Goal: Task Accomplishment & Management: Use online tool/utility

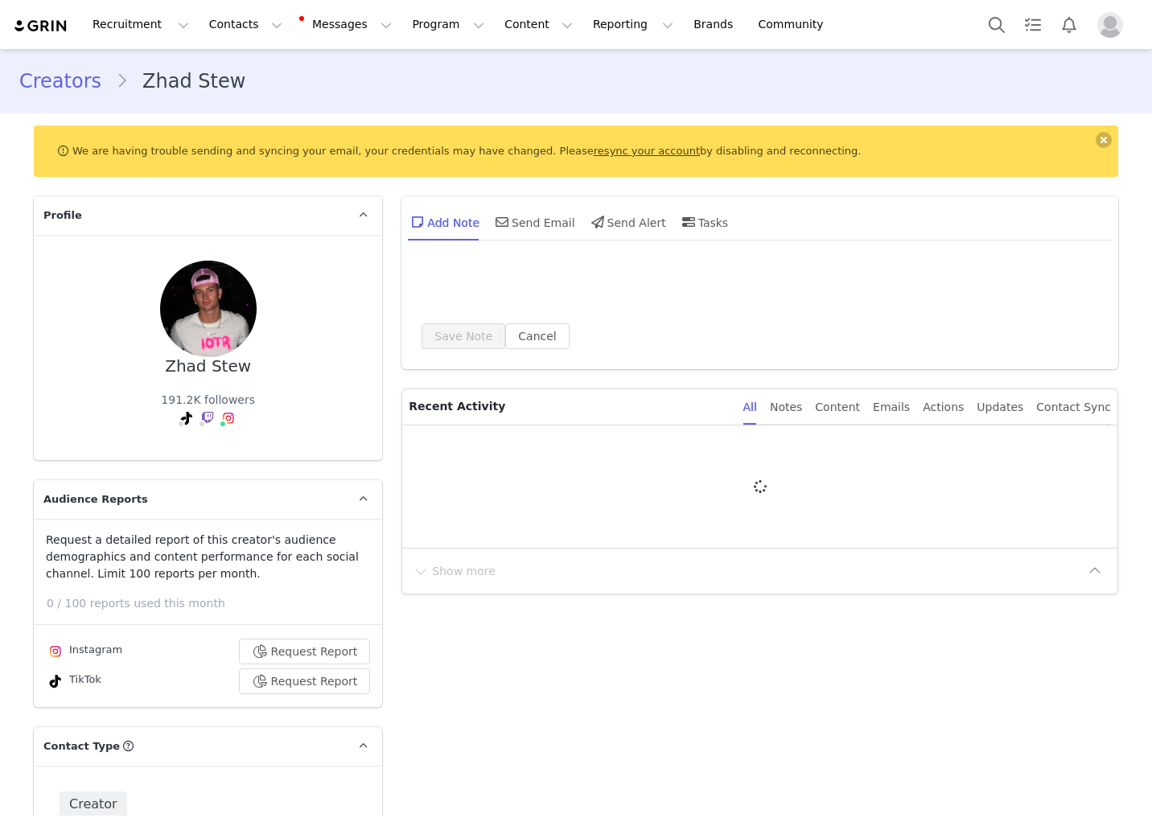
type input "+1 ([GEOGRAPHIC_DATA])"
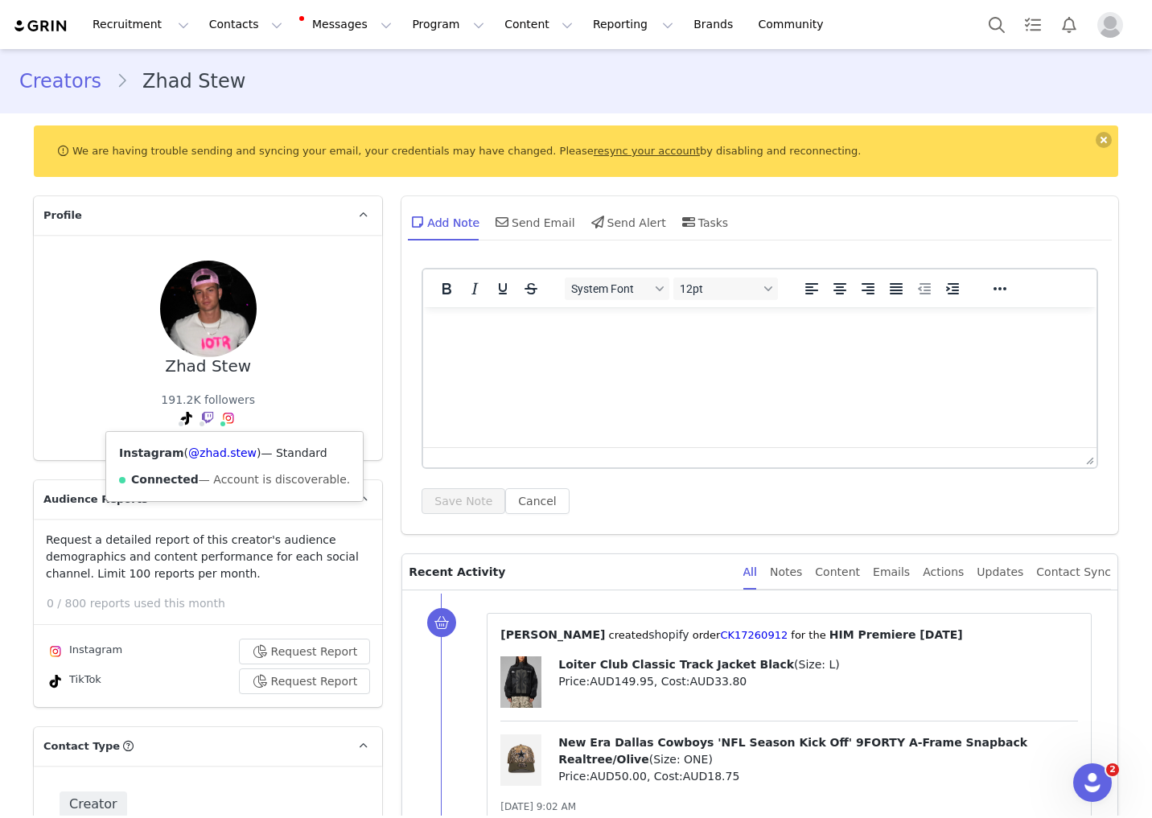
click at [74, 360] on div "Zhad Stew 191.2K followers TikTok ( @zhad.stew ) — Personal/Creator Not Found —…" at bounding box center [208, 348] width 297 height 174
click at [294, 654] on button "Request Report" at bounding box center [305, 652] width 132 height 26
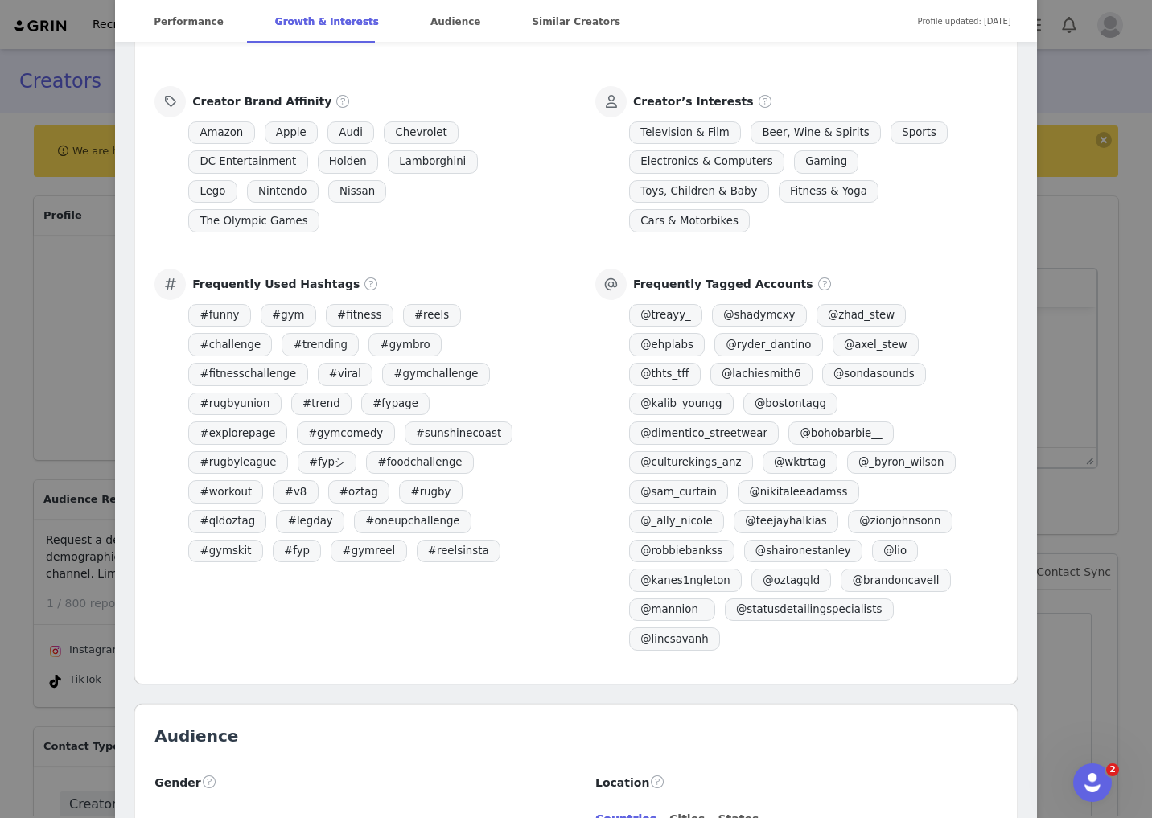
scroll to position [1448, 0]
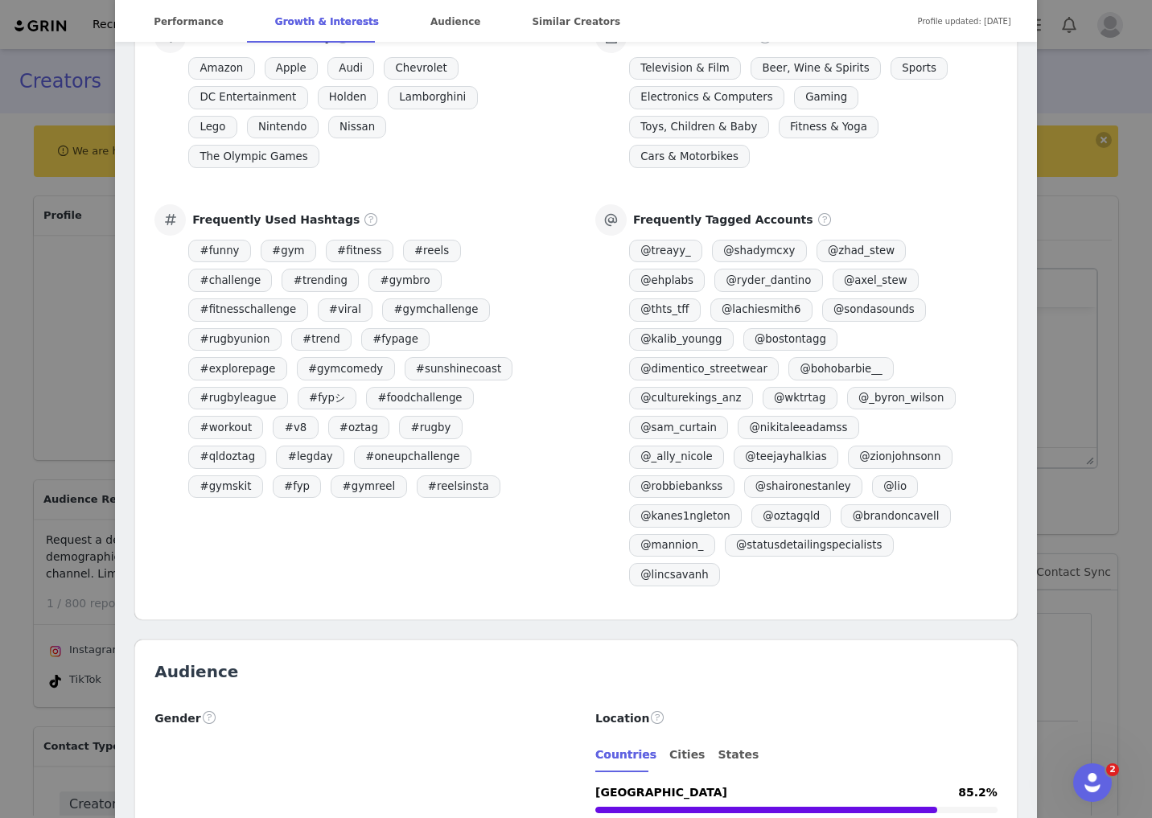
click at [602, 465] on div "Frequently Tagged Accounts @ treayy_ @ shadymcxy @ zhad_stew @ ehplabs @ ryder_…" at bounding box center [796, 396] width 402 height 385
click at [72, 394] on div "Zhad Stewart Verified @zhad.stew 🇦🇺 @ehplabs code: ZHAD IOTR STREAMS ⬇️ Locatio…" at bounding box center [576, 409] width 1152 height 818
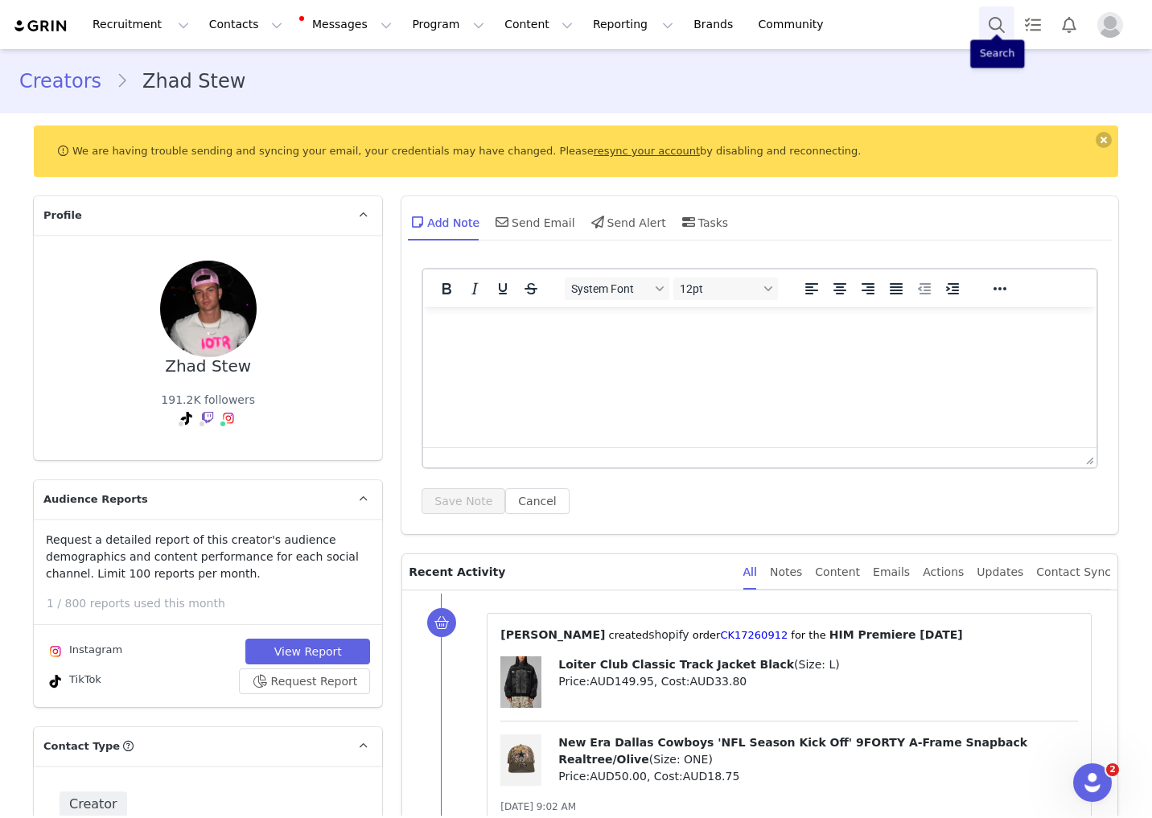
click at [989, 35] on button "Search" at bounding box center [996, 24] width 35 height 36
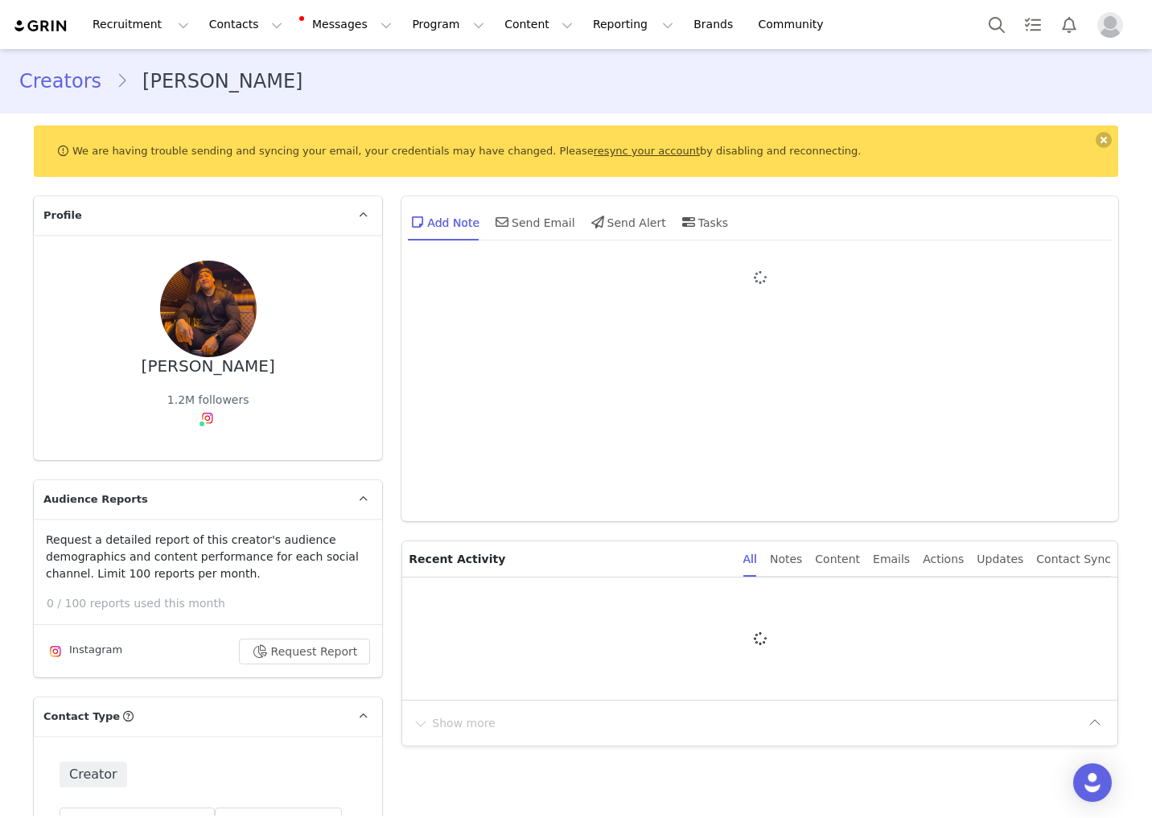
type input "+1 ([GEOGRAPHIC_DATA])"
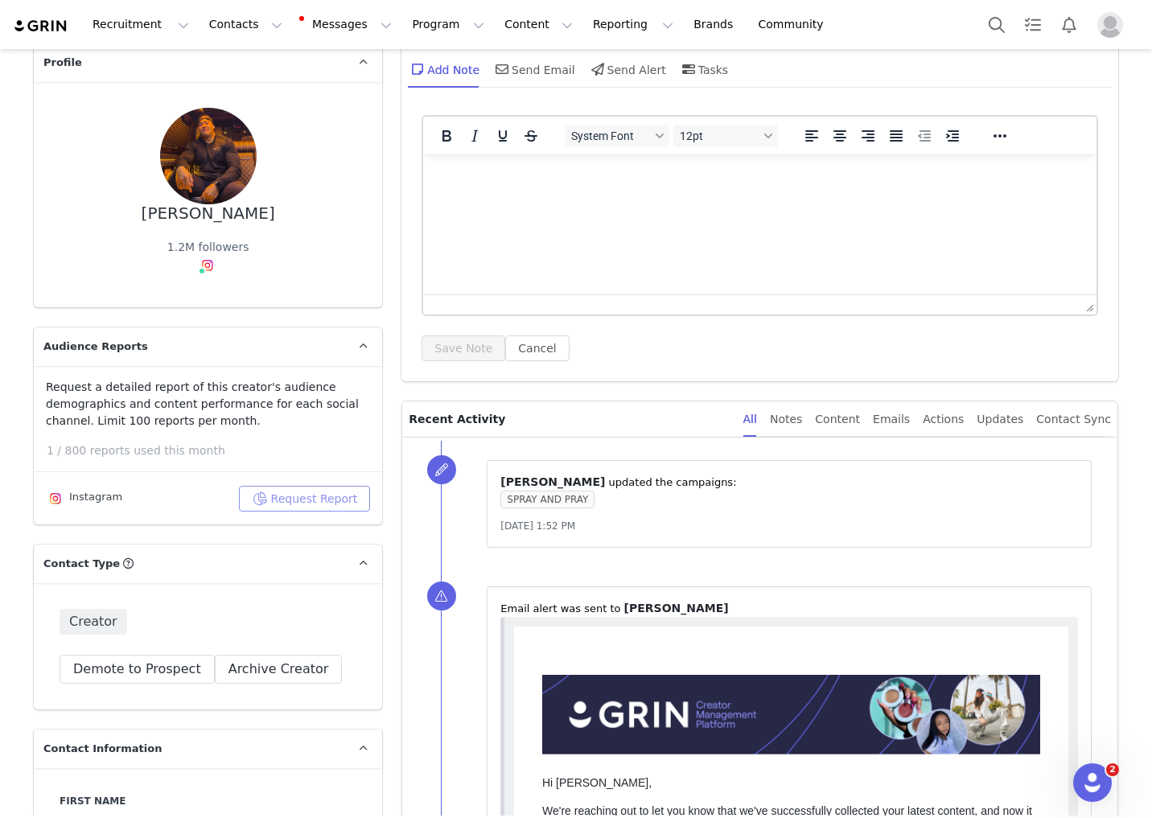
click at [276, 486] on button "Request Report" at bounding box center [305, 499] width 132 height 26
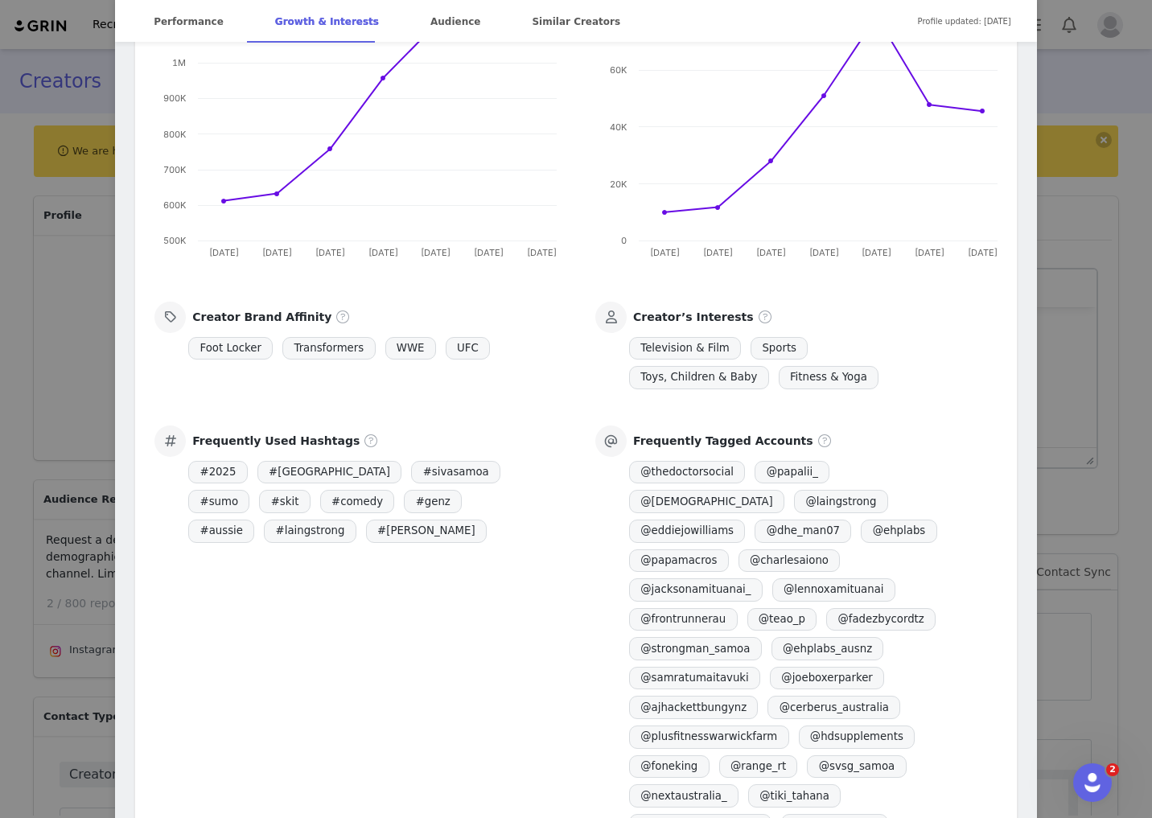
scroll to position [1218, 0]
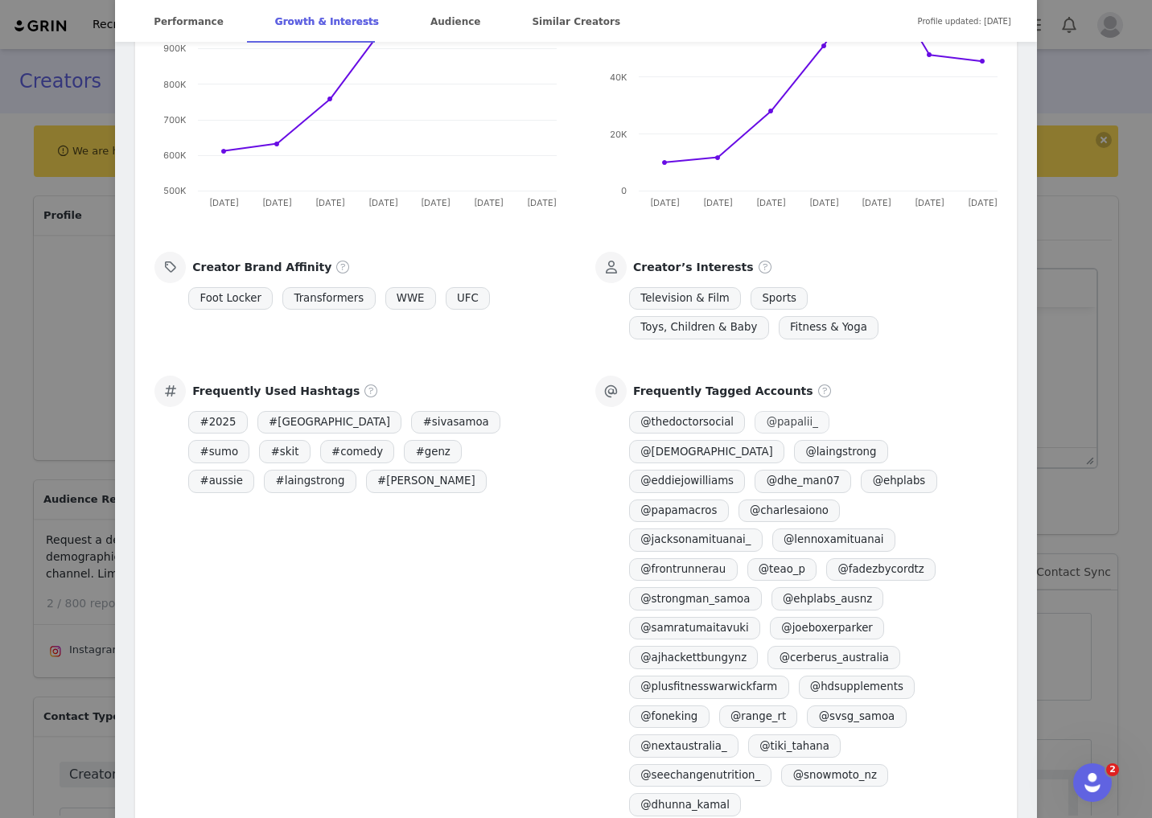
click at [789, 424] on span "@ papalii_" at bounding box center [791, 422] width 75 height 23
click at [811, 423] on span "@ papalii_" at bounding box center [791, 422] width 75 height 23
click at [816, 421] on span "@ papalii_" at bounding box center [791, 422] width 75 height 23
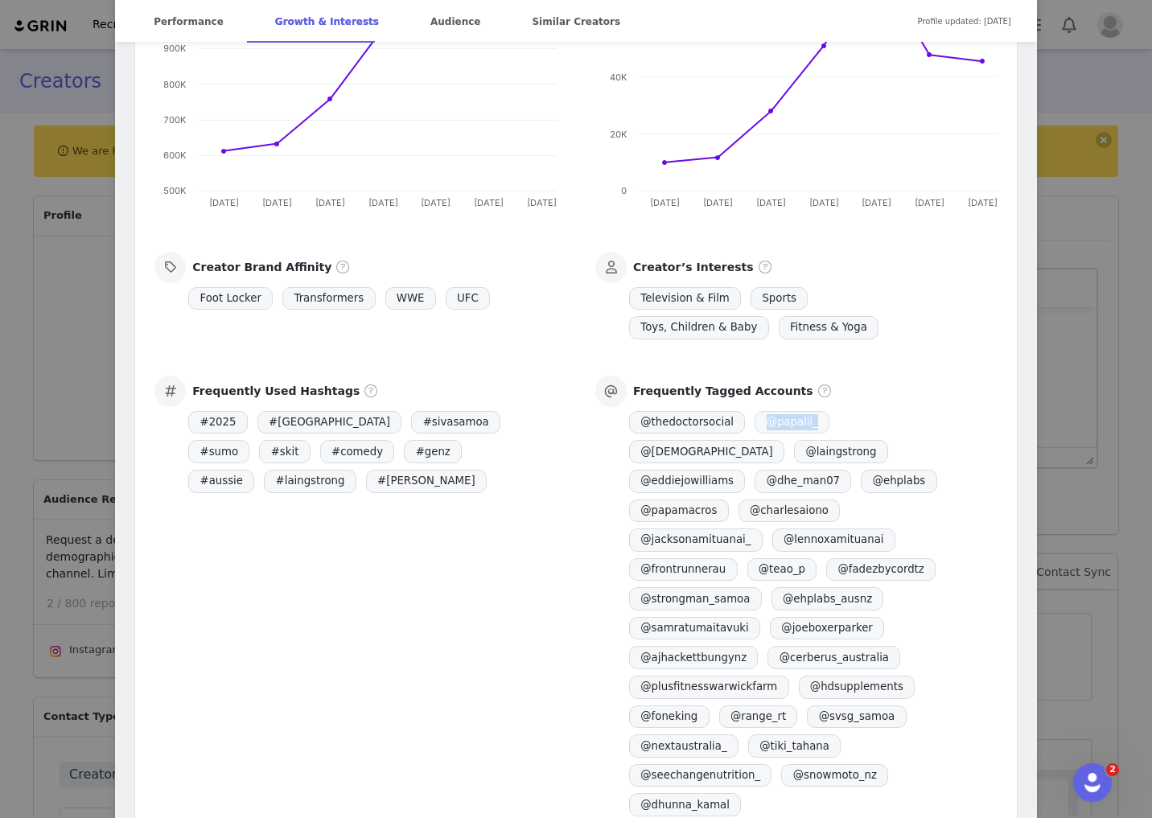
drag, startPoint x: 757, startPoint y: 420, endPoint x: 805, endPoint y: 421, distance: 48.3
click at [805, 421] on span "@ papalii_" at bounding box center [791, 422] width 75 height 23
copy span "@ papalii_"
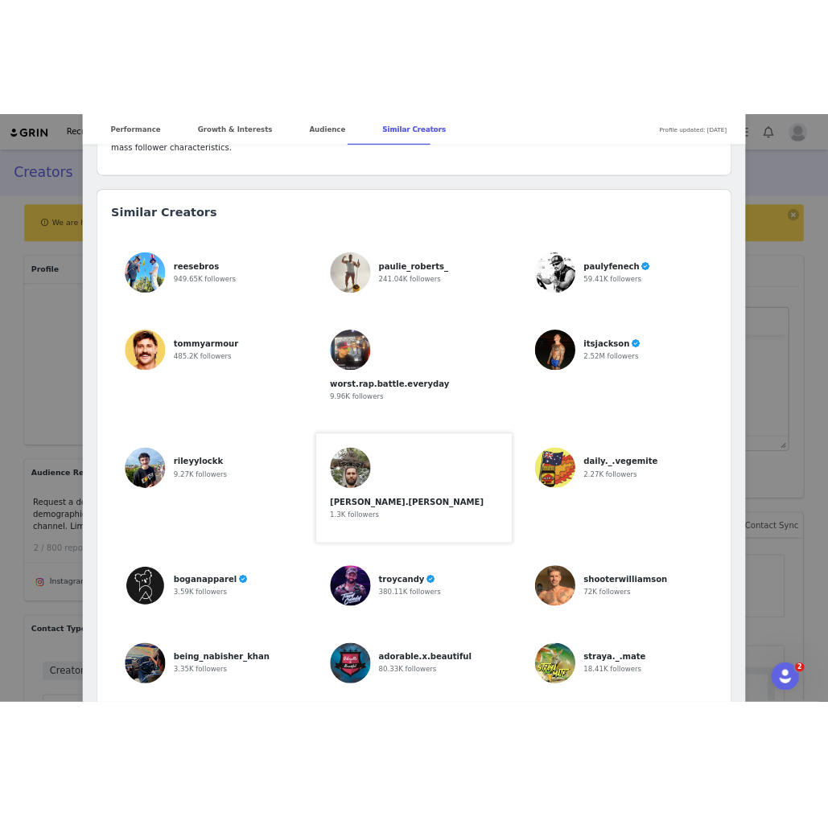
scroll to position [3837, 0]
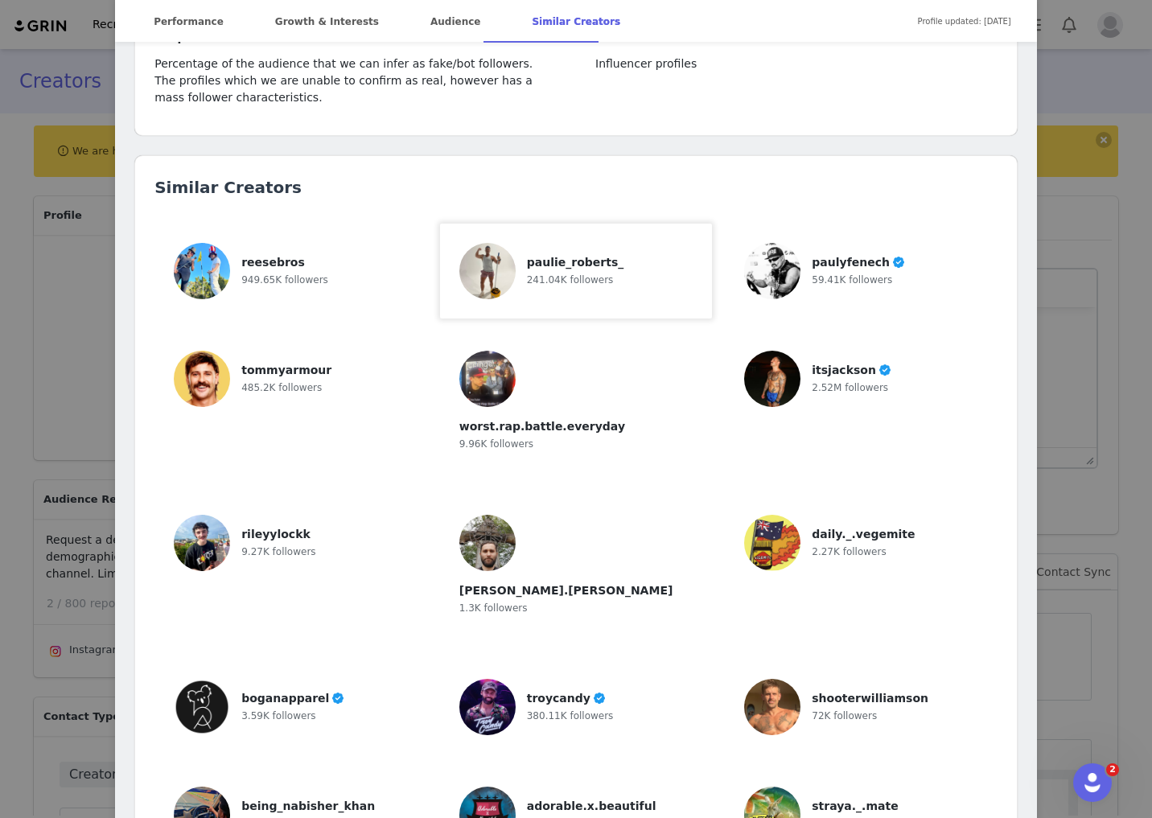
click at [550, 243] on div "paulie_roberts_ 241.04K followers" at bounding box center [576, 271] width 99 height 56
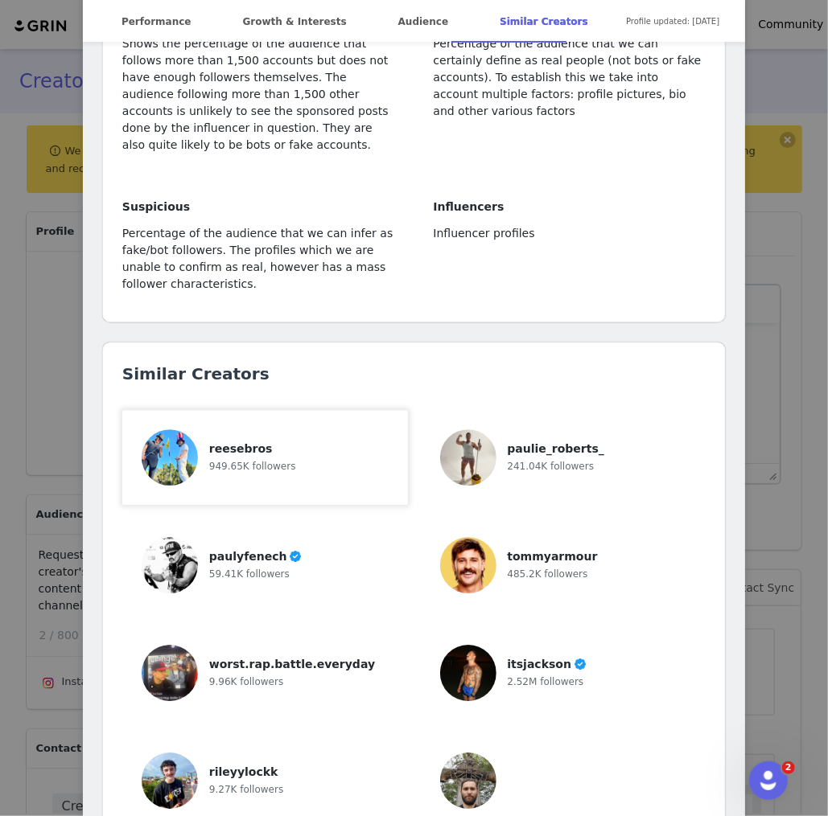
scroll to position [4200, 0]
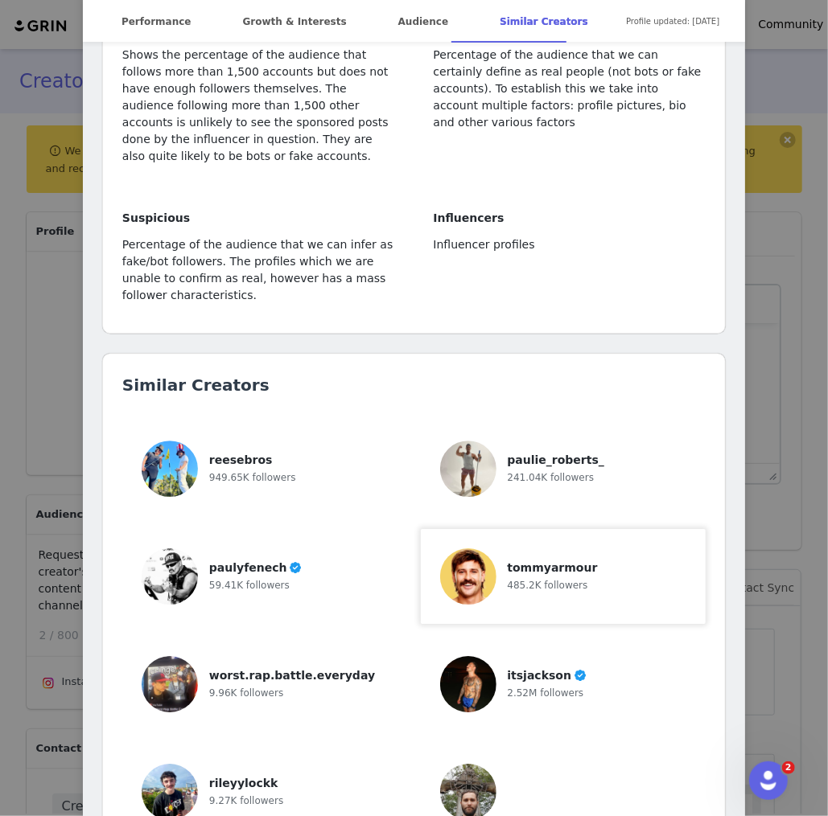
click at [552, 580] on span "485.2K followers" at bounding box center [547, 585] width 80 height 11
